Goal: Check status: Check status

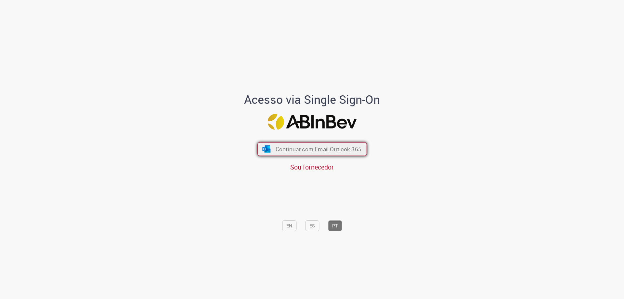
click at [295, 143] on button "Continuar com Email Outlook 365" at bounding box center [313, 149] width 110 height 14
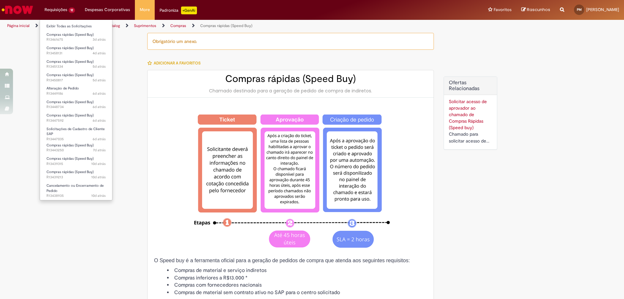
click at [60, 7] on li "Requisições 12 Exibir Todas as Solicitações Compras rápidas (Speed Buy) 3d atrá…" at bounding box center [60, 10] width 40 height 20
click at [66, 36] on span "Compras rápidas (Speed Buy)" at bounding box center [69, 34] width 47 height 5
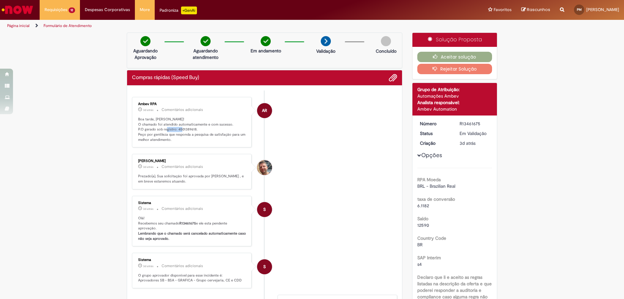
drag, startPoint x: 175, startPoint y: 128, endPoint x: 192, endPoint y: 130, distance: 17.7
click at [192, 130] on p "Boa tarde, [PERSON_NAME]! O chamado foi atendido automaticamente e com sucesso.…" at bounding box center [192, 130] width 108 height 26
copy p "4501389618"
